Goal: Information Seeking & Learning: Learn about a topic

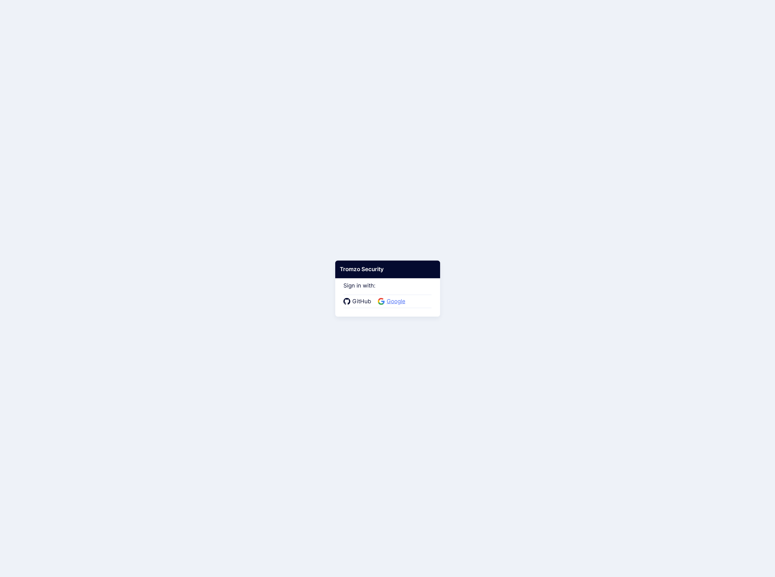
click at [398, 302] on span "Google" at bounding box center [396, 301] width 23 height 9
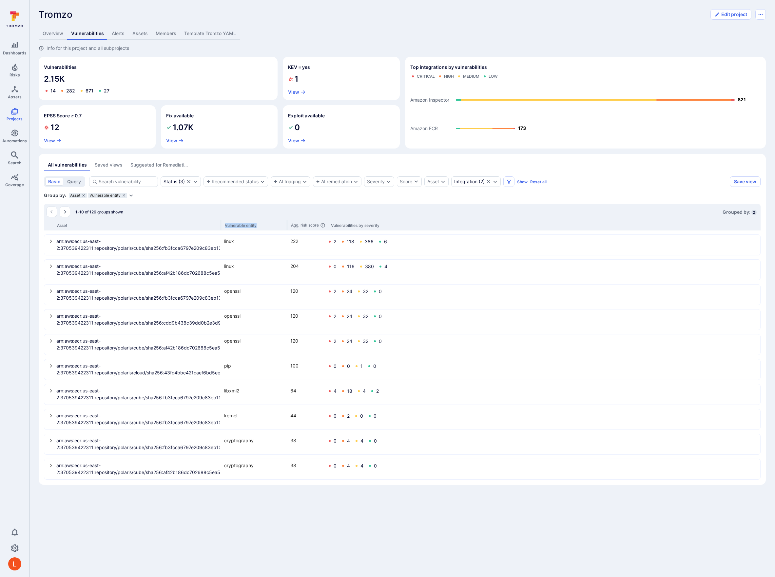
drag, startPoint x: 119, startPoint y: 225, endPoint x: 285, endPoint y: 229, distance: 165.9
click at [285, 229] on div "Asset Vulnerable entity Agg. risk score Vulnerabilities by severity" at bounding box center [402, 225] width 717 height 11
click at [49, 242] on icon "select group" at bounding box center [51, 241] width 5 height 5
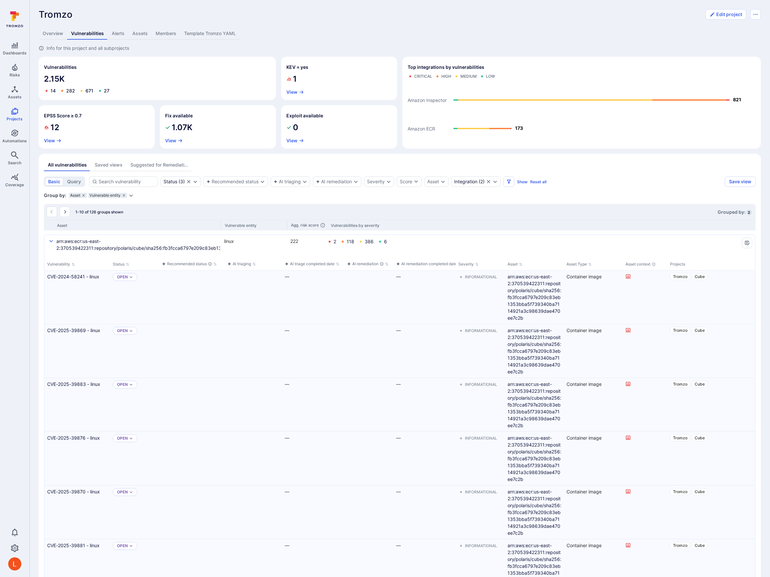
click at [49, 242] on icon "select group" at bounding box center [51, 241] width 5 height 5
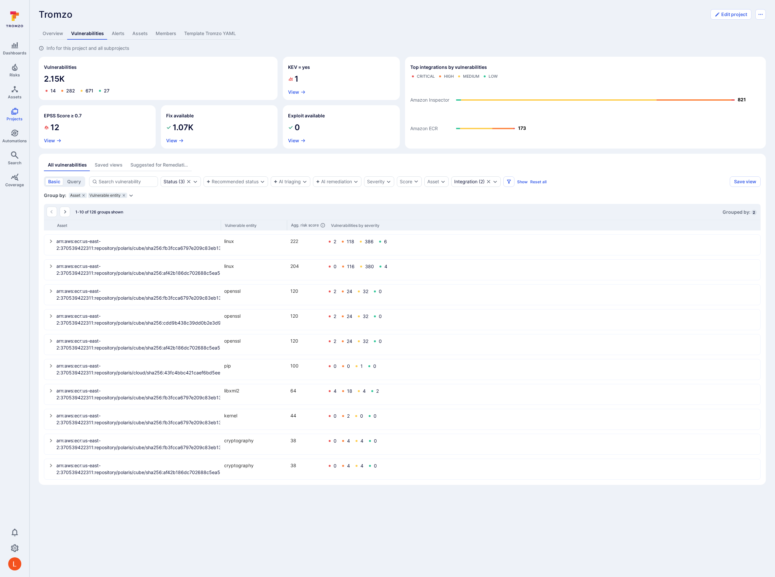
click at [52, 265] on icon "select group" at bounding box center [51, 265] width 5 height 5
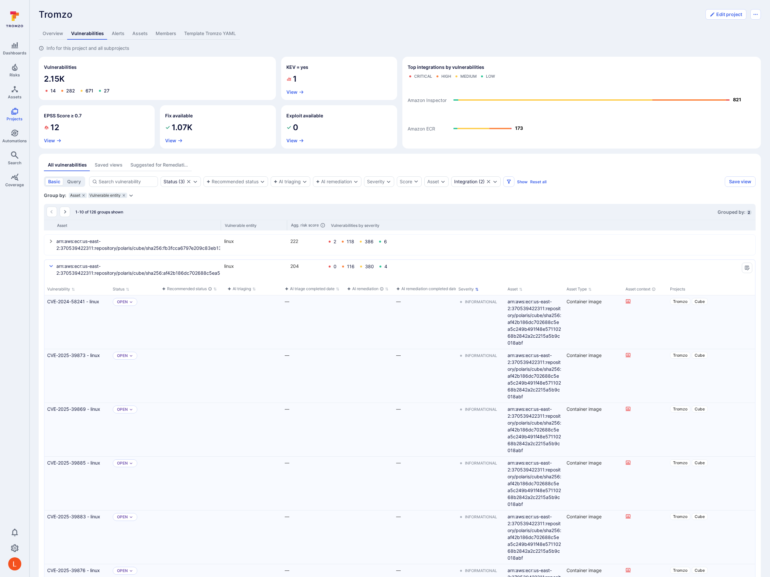
click at [468, 291] on button "Severity" at bounding box center [468, 288] width 20 height 5
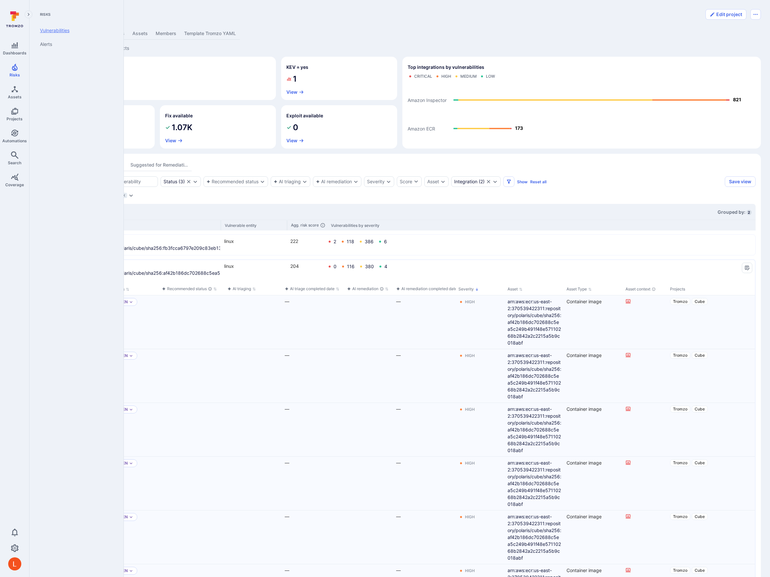
click at [64, 31] on link "Vulnerabilities" at bounding box center [75, 31] width 81 height 14
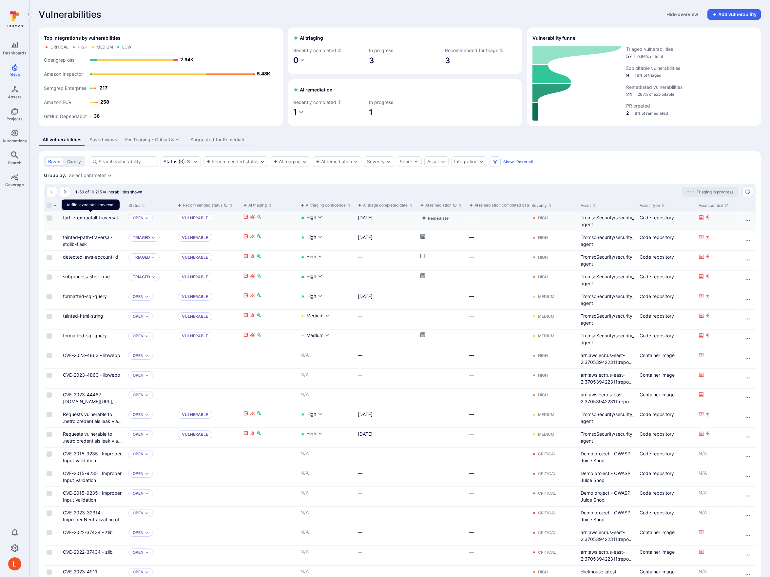
click at [90, 217] on link "tarfile-extractall-traversal" at bounding box center [90, 218] width 55 height 6
click at [443, 162] on icon "Expand dropdown" at bounding box center [442, 161] width 5 height 5
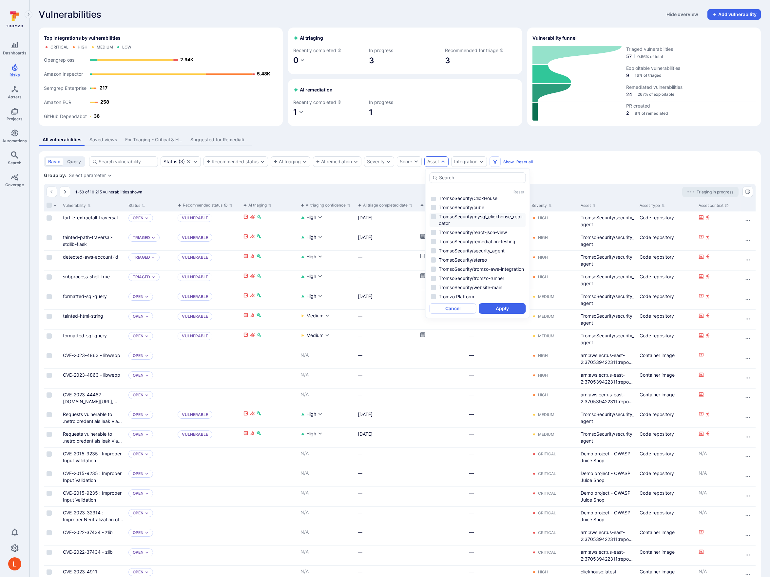
scroll to position [29, 0]
click at [450, 265] on li "TromsoSecurity/stereo" at bounding box center [478, 261] width 96 height 8
click at [490, 303] on div "Reset 370539422311.dkr.ecr.ca-central-1.amazonaws.com 370539422311.dkr.ecr.us-e…" at bounding box center [478, 242] width 96 height 141
click at [492, 307] on button "Apply" at bounding box center [502, 308] width 47 height 10
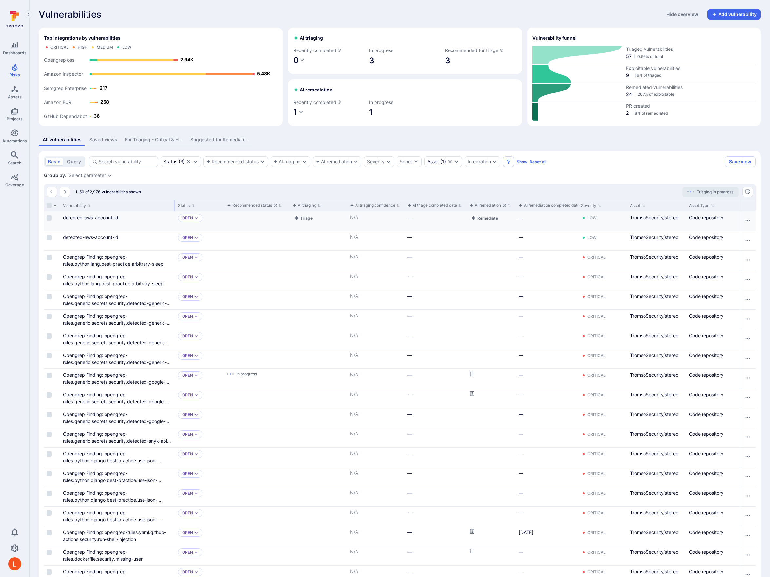
drag, startPoint x: 125, startPoint y: 208, endPoint x: 174, endPoint y: 211, distance: 49.6
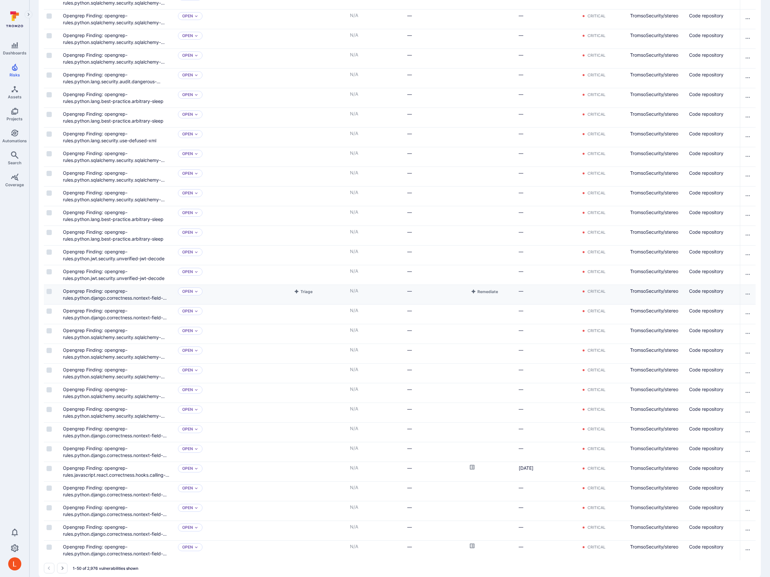
scroll to position [638, 0]
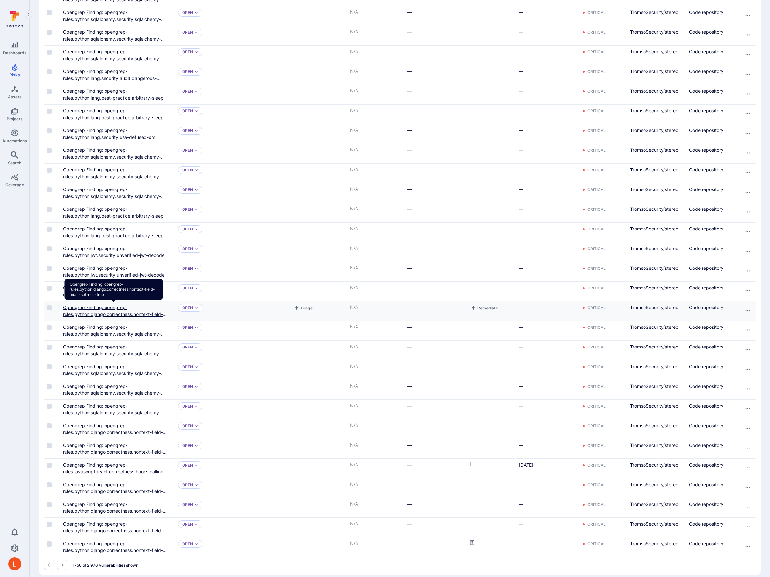
click at [122, 316] on link "Opengrep Finding: opengrep-rules.python.django.correctness.nontext-field-must-s…" at bounding box center [115, 313] width 104 height 19
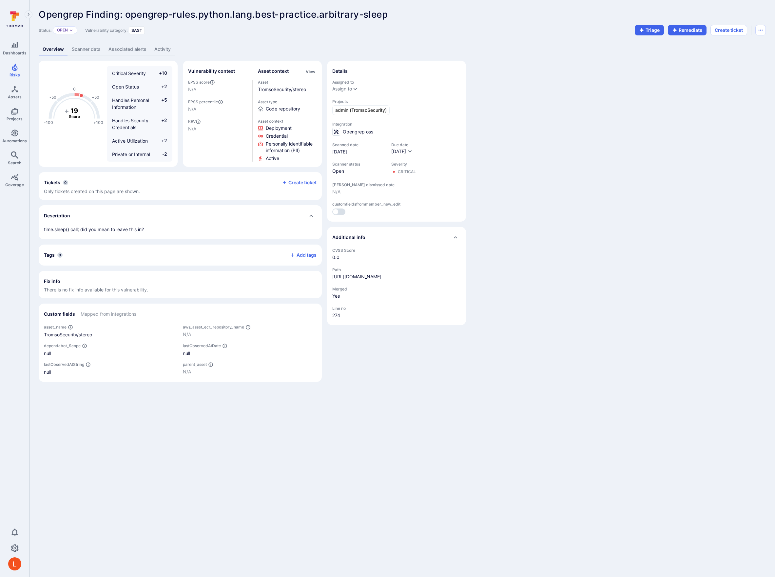
click at [86, 49] on link "Scanner data" at bounding box center [86, 49] width 37 height 12
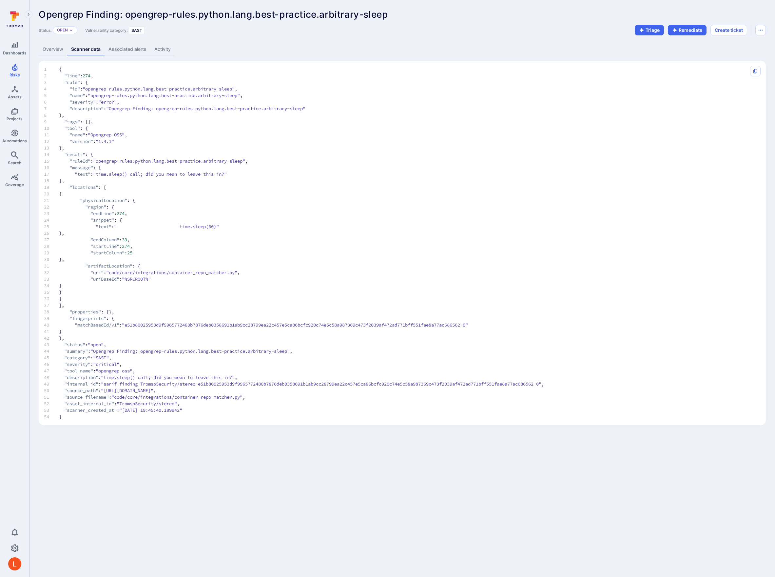
click at [141, 49] on link "Associated alerts" at bounding box center [128, 49] width 46 height 12
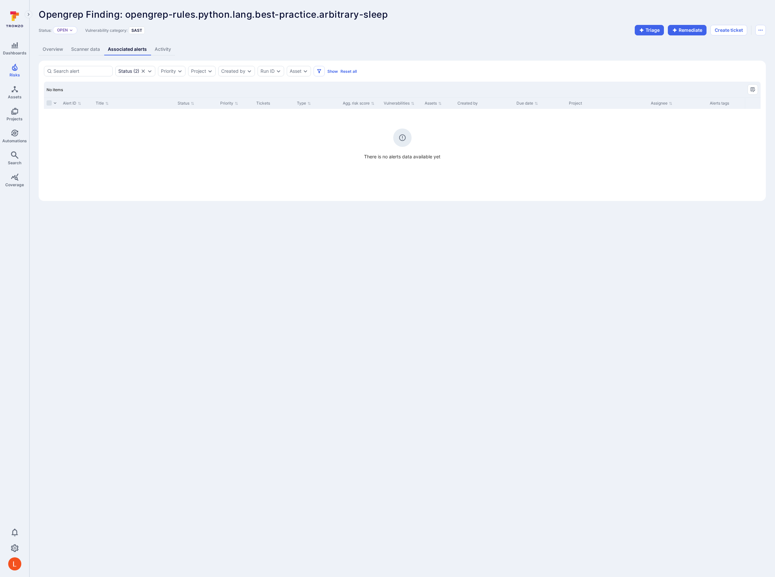
click at [174, 47] on link "Activity" at bounding box center [163, 49] width 24 height 12
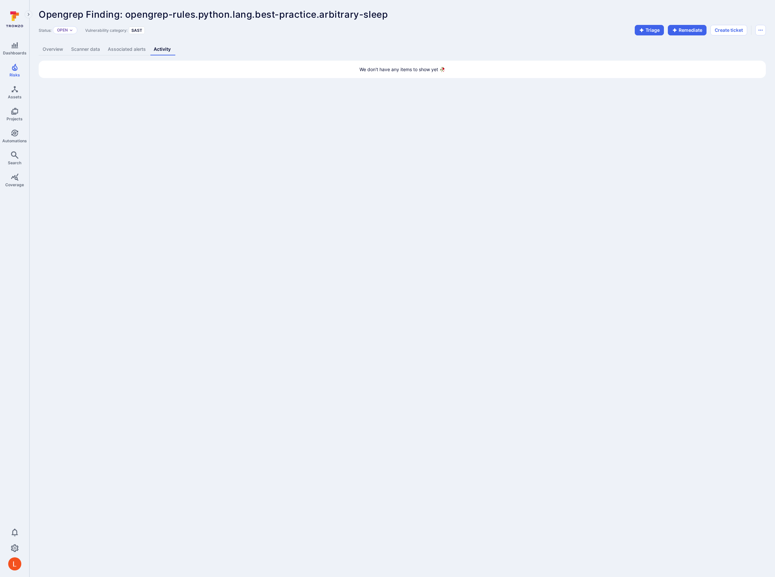
click at [88, 48] on link "Scanner data" at bounding box center [85, 49] width 37 height 12
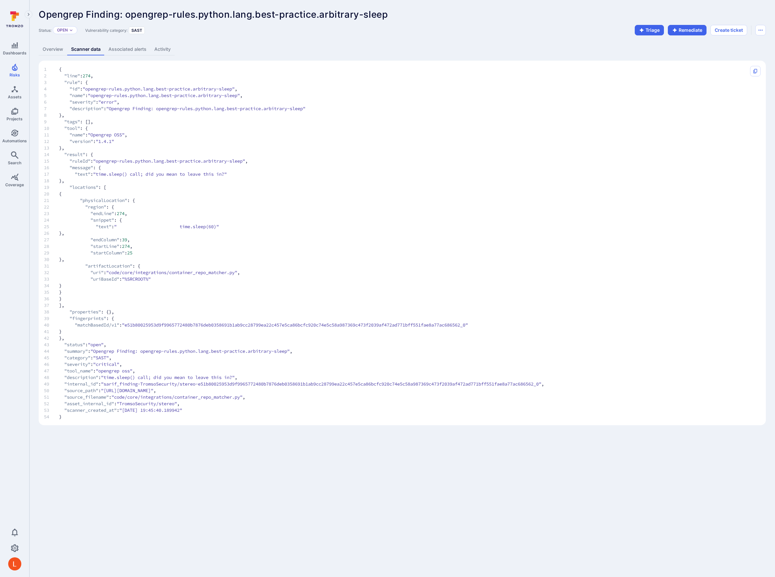
click at [58, 47] on link "Overview" at bounding box center [53, 49] width 29 height 12
